Goal: Navigation & Orientation: Go to known website

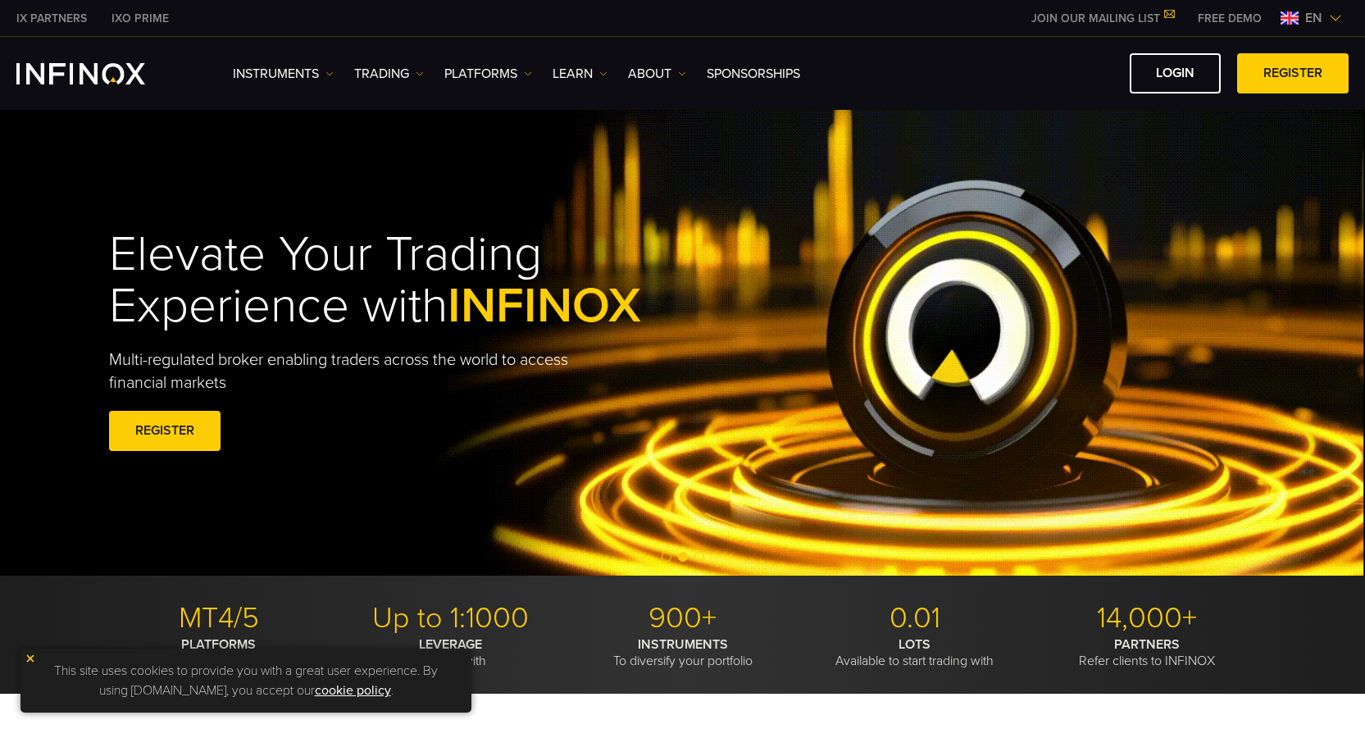
click at [1329, 14] on span "en" at bounding box center [1314, 18] width 30 height 20
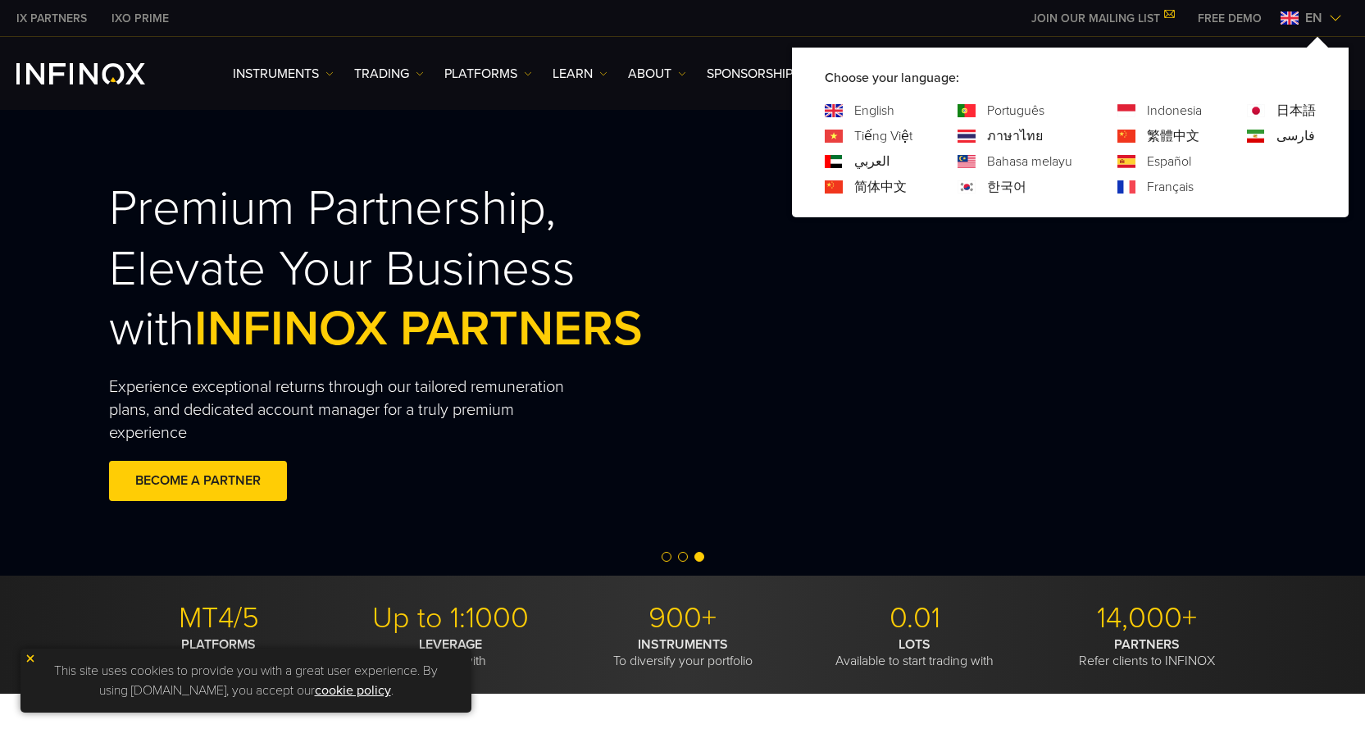
click at [1131, 129] on div "繁體中文" at bounding box center [1160, 136] width 84 height 20
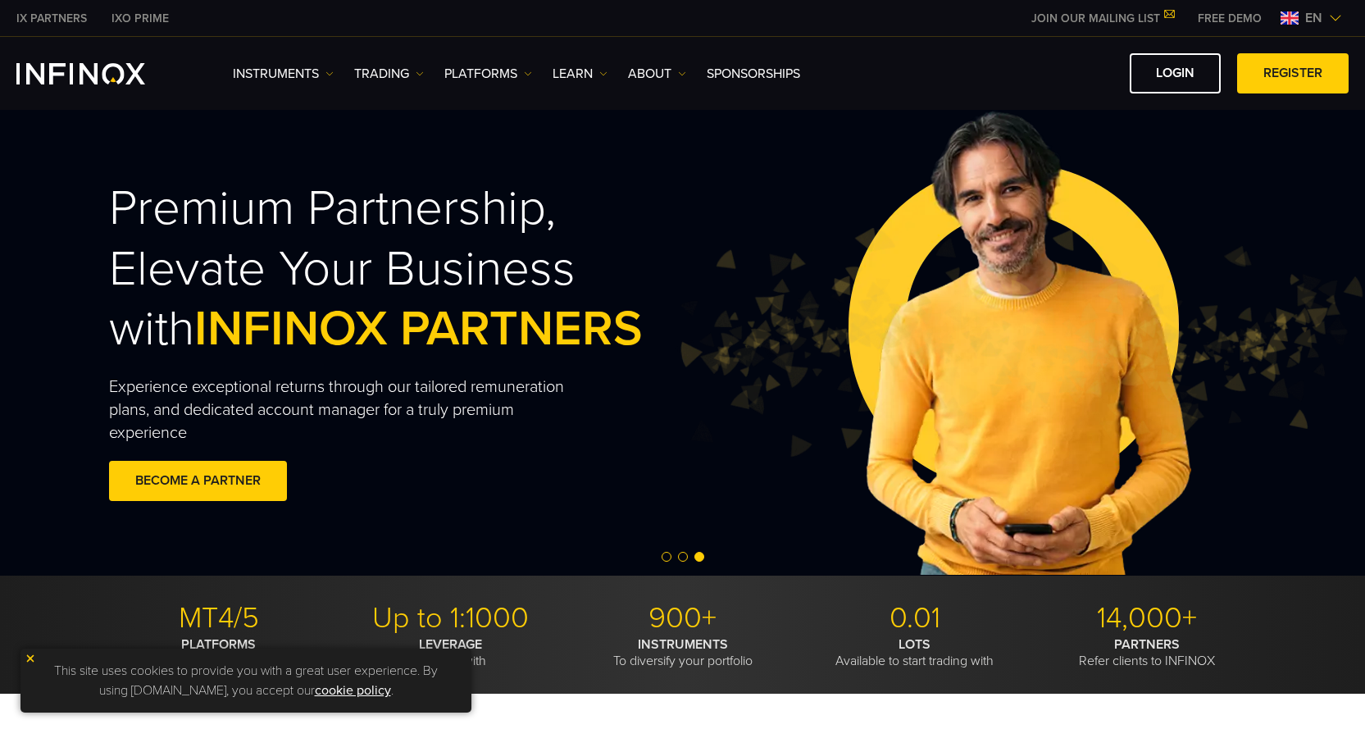
click at [1326, 16] on span "en" at bounding box center [1314, 18] width 30 height 20
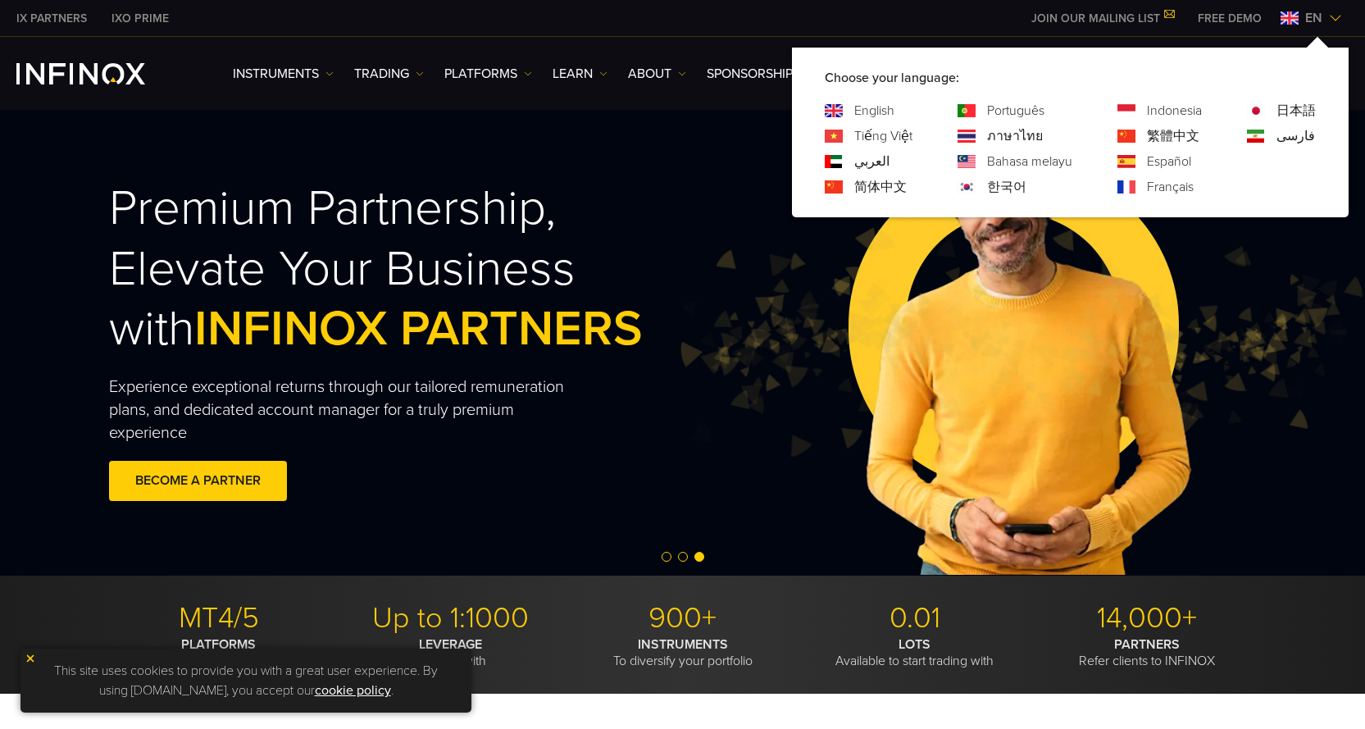
click at [1178, 136] on link "繁體中文" at bounding box center [1173, 136] width 52 height 20
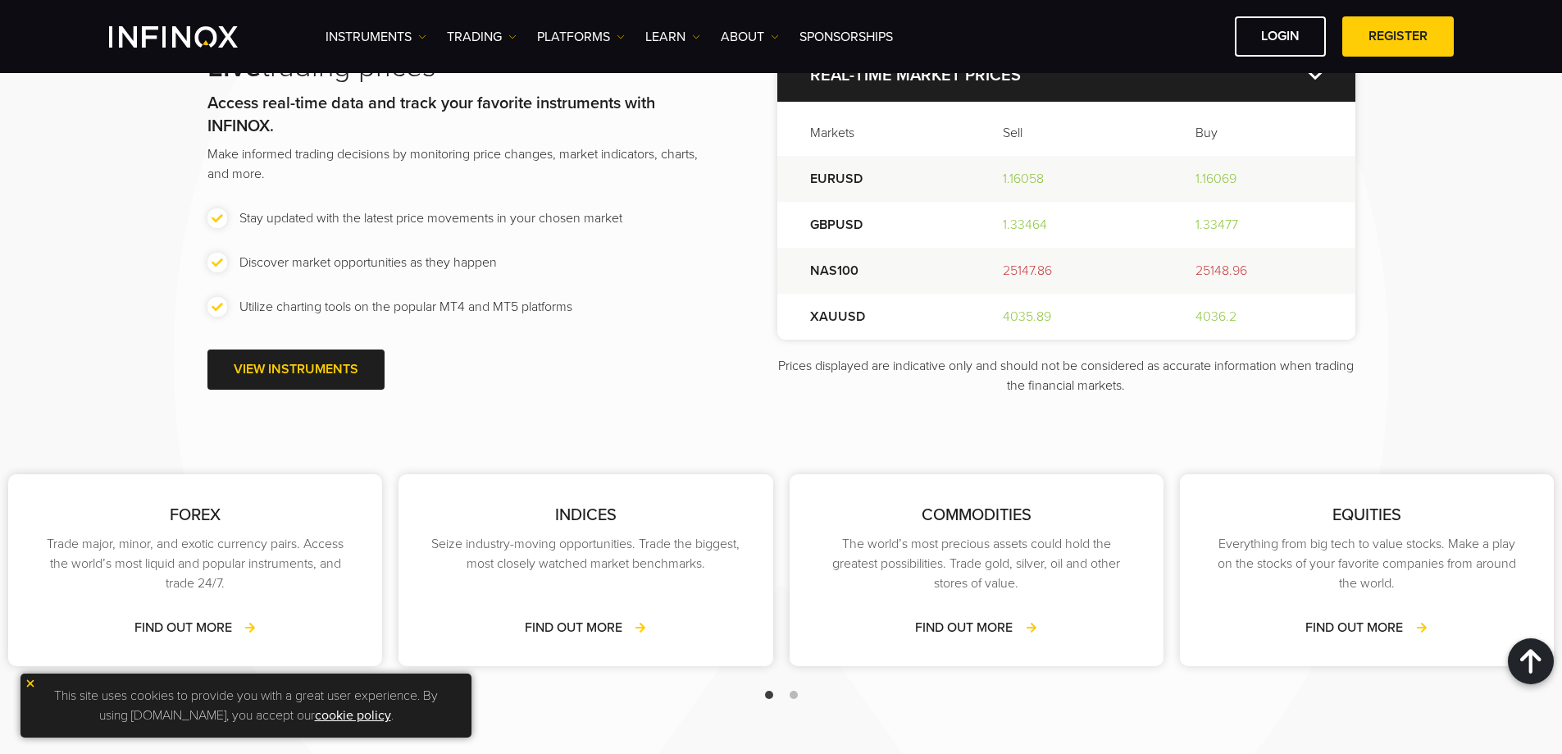
scroll to position [2214, 0]
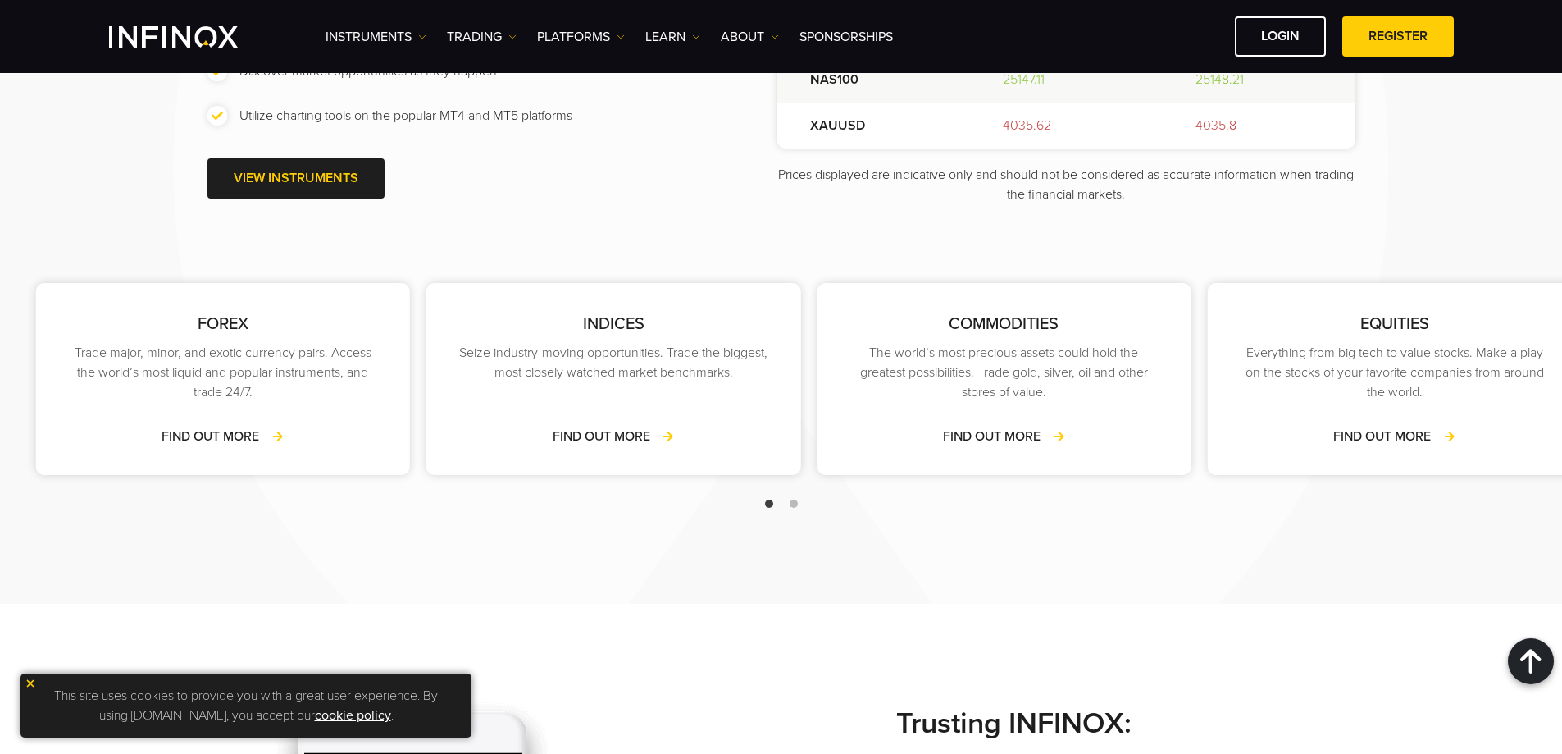
click at [1241, 387] on p "Everything from big tech to value stocks. Make a play on the stocks of your fav…" at bounding box center [1395, 372] width 308 height 59
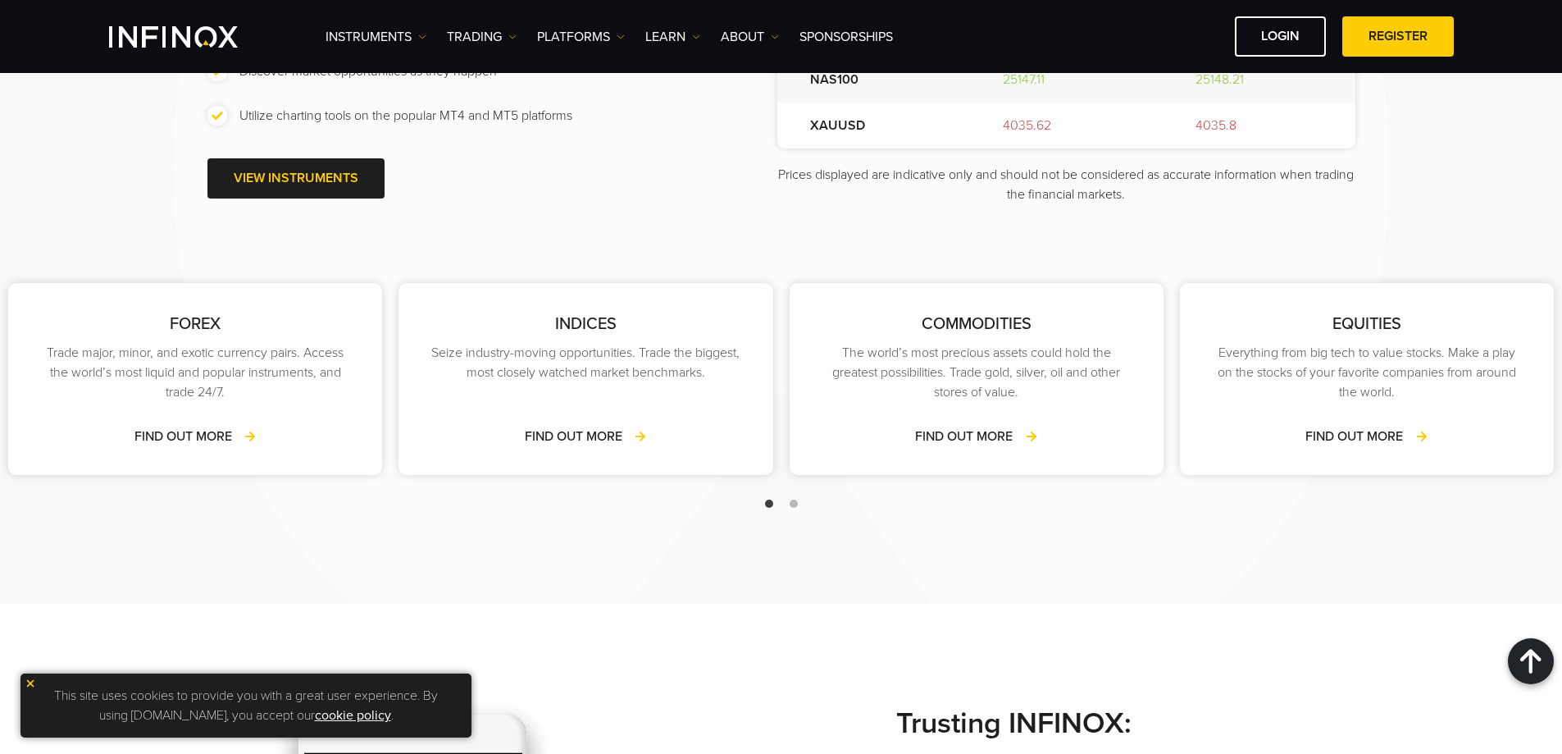
scroll to position [0, 0]
